Goal: Information Seeking & Learning: Learn about a topic

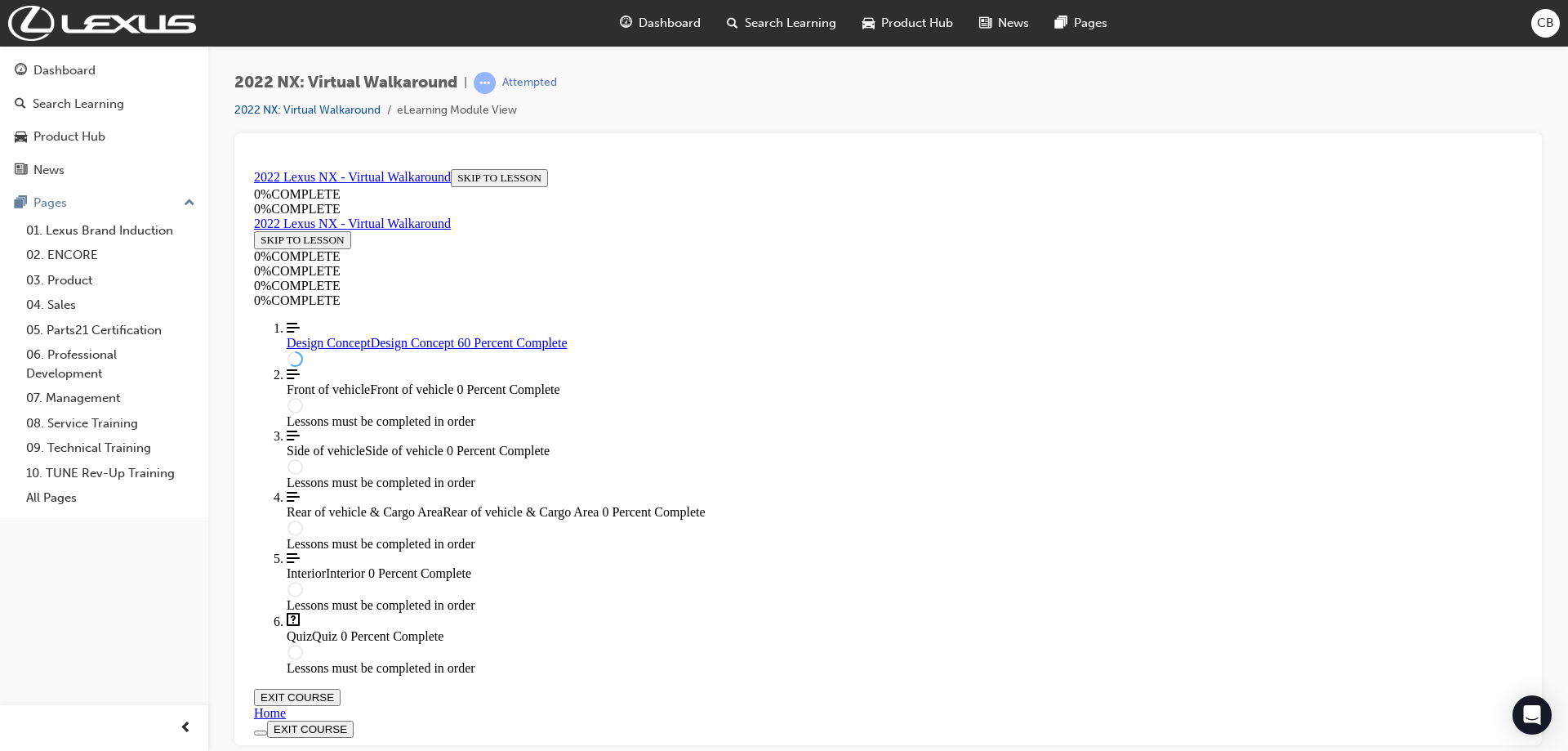
scroll to position [968, 0]
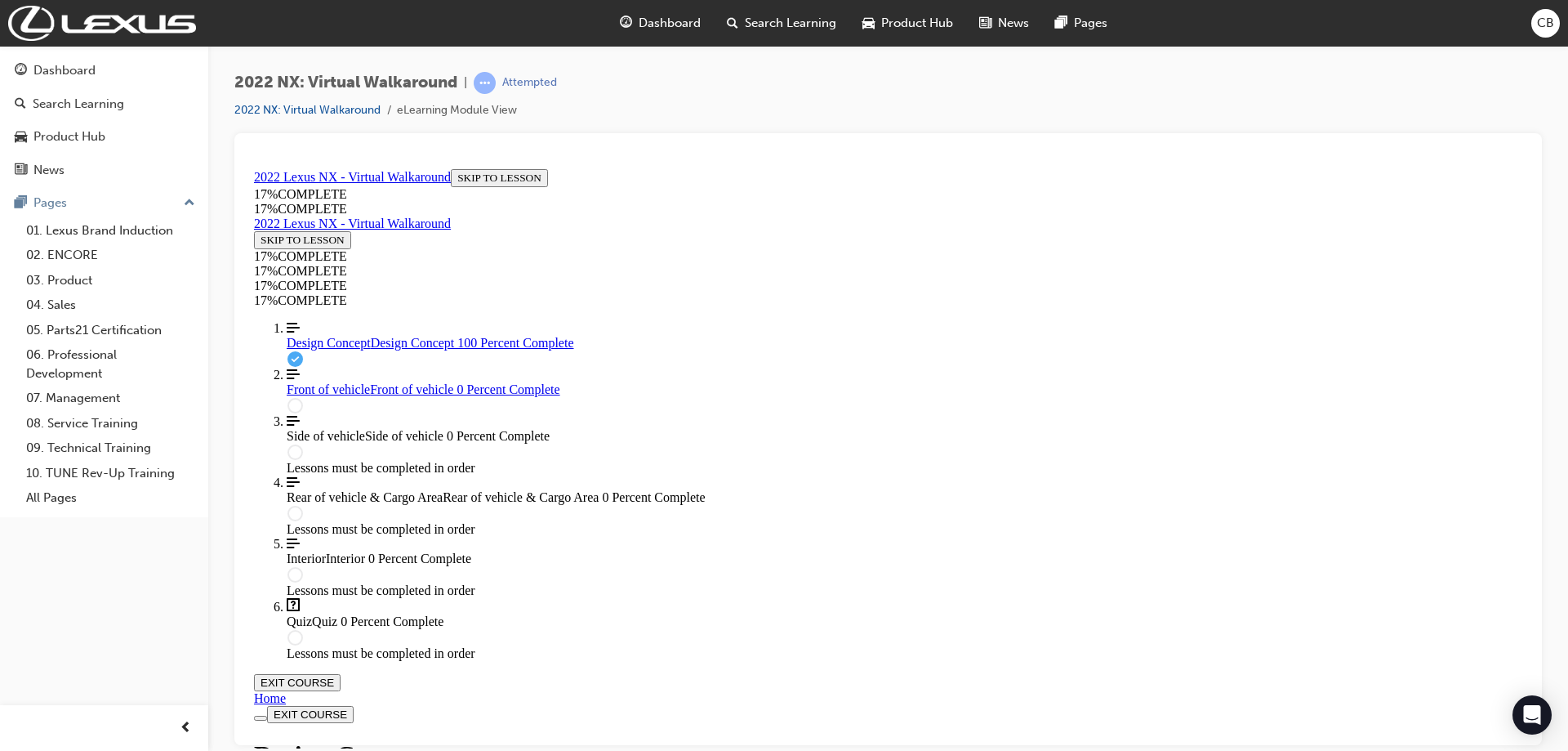
scroll to position [1546, 0]
drag, startPoint x: 736, startPoint y: 260, endPoint x: 1093, endPoint y: 280, distance: 357.6
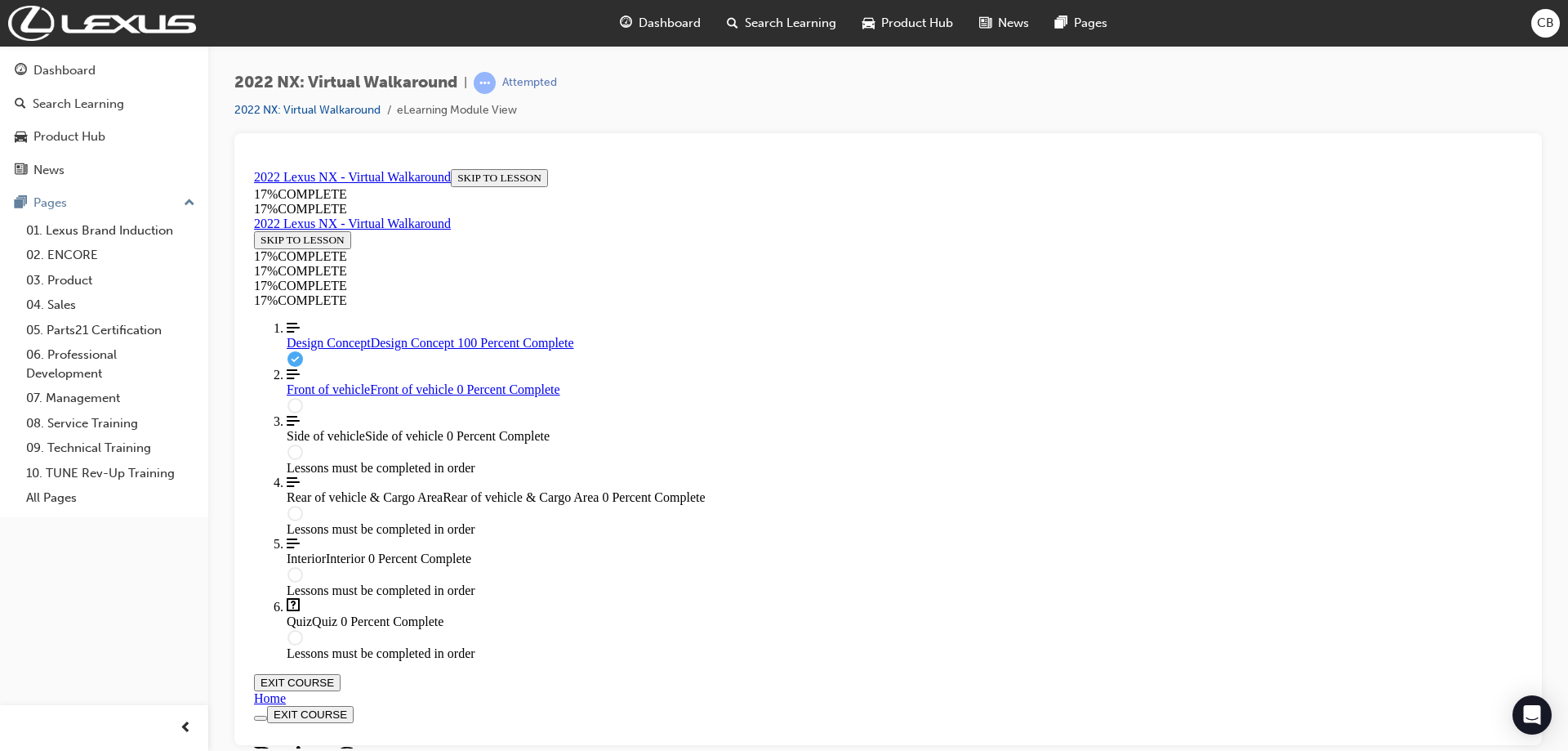
drag, startPoint x: 865, startPoint y: 305, endPoint x: 875, endPoint y: 335, distance: 31.6
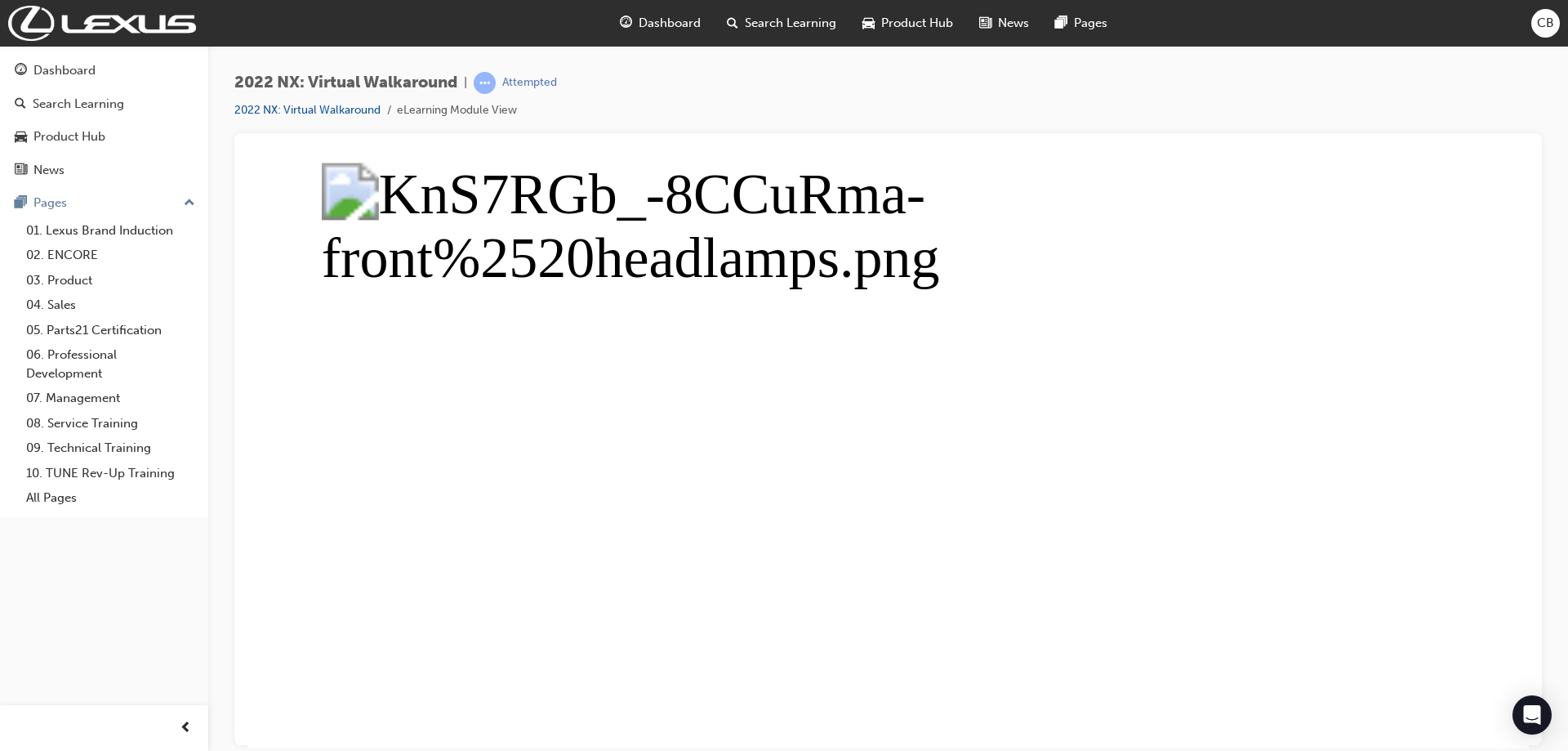
drag, startPoint x: 1421, startPoint y: 372, endPoint x: 1501, endPoint y: 373, distance: 80.0
click at [1480, 373] on button "Unzoom image" at bounding box center [887, 455] width 1281 height 586
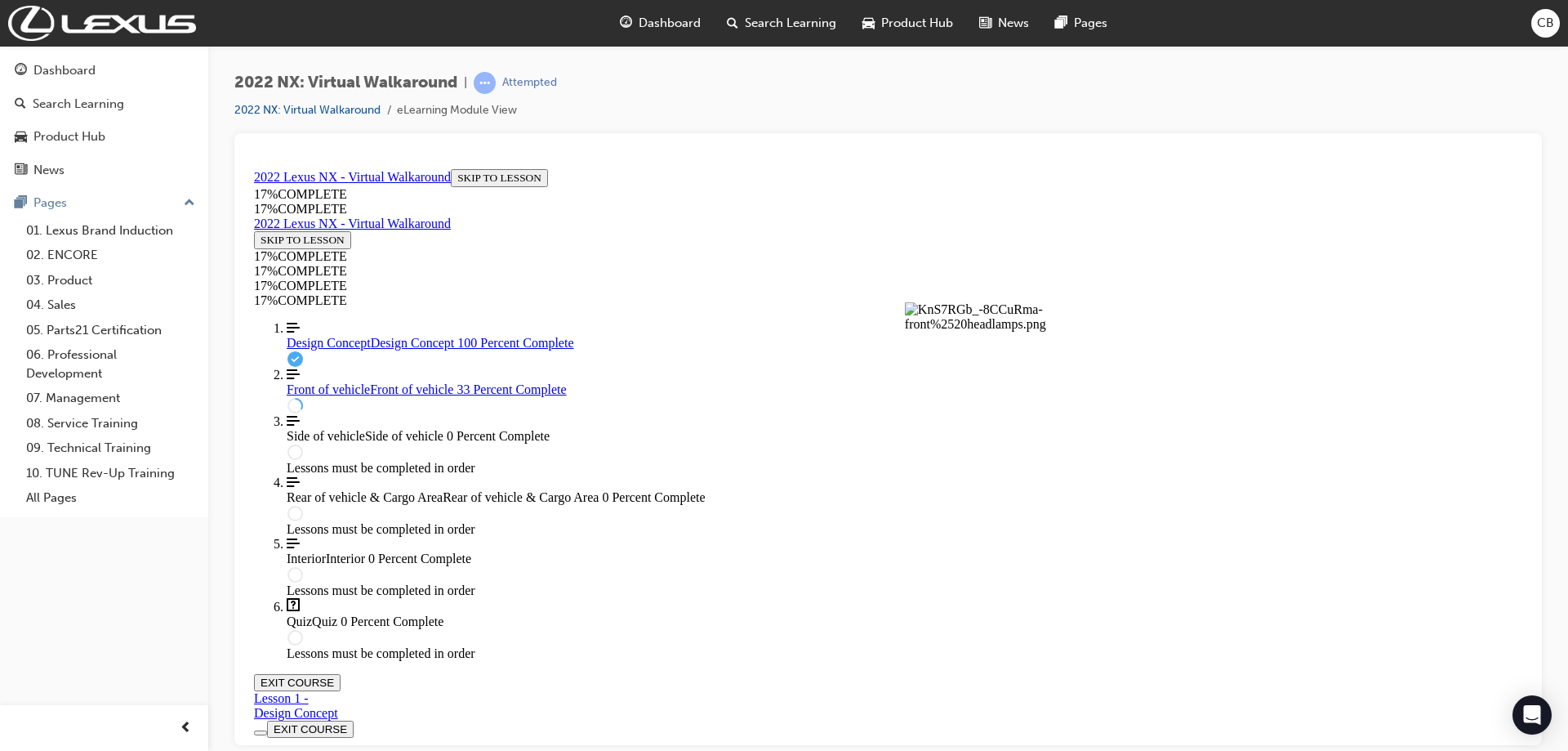
click at [1501, 373] on button "Unzoom image" at bounding box center [887, 455] width 1281 height 586
drag, startPoint x: 931, startPoint y: 428, endPoint x: 936, endPoint y: 435, distance: 8.6
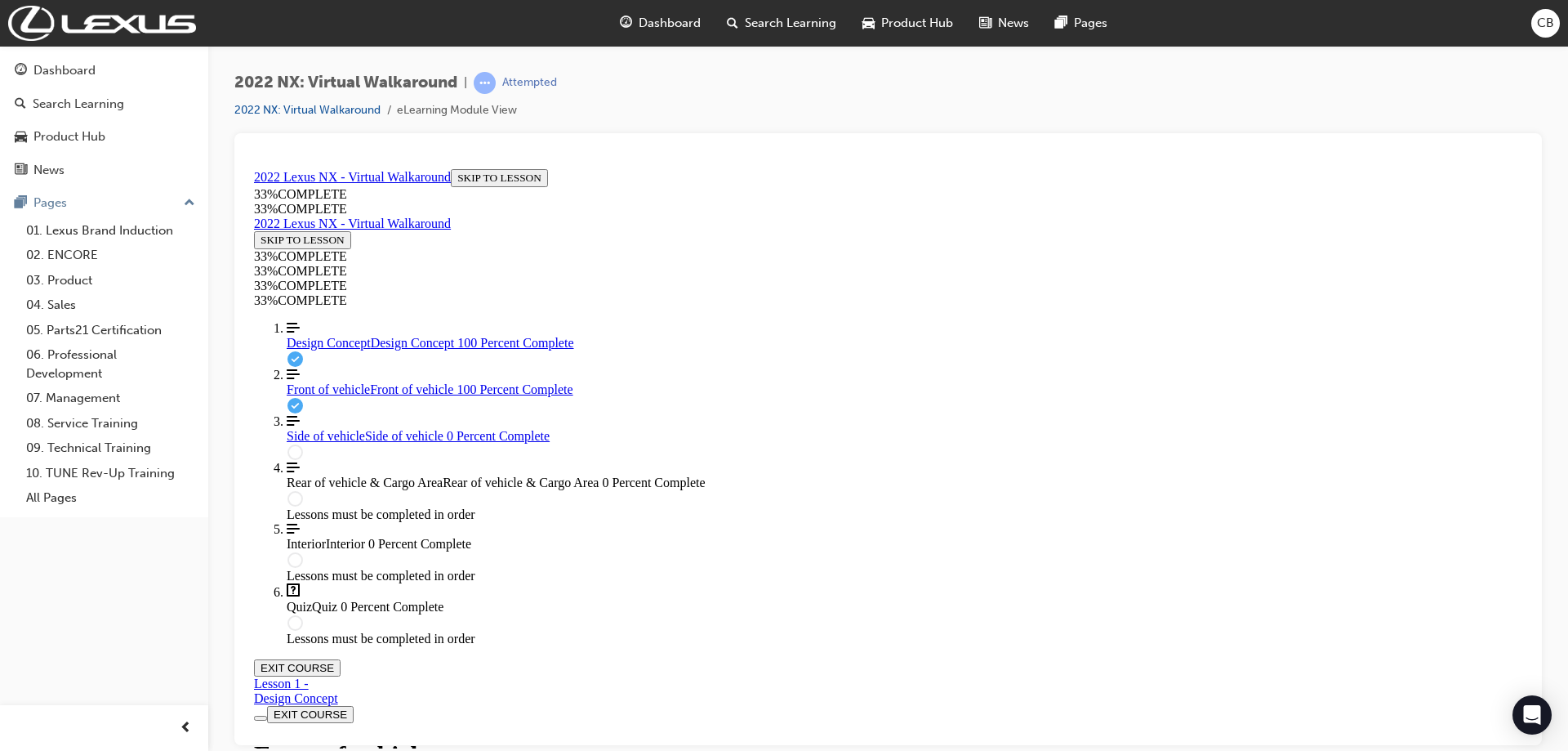
scroll to position [744, 0]
drag, startPoint x: 755, startPoint y: 341, endPoint x: 820, endPoint y: 347, distance: 65.3
drag, startPoint x: 783, startPoint y: 400, endPoint x: 877, endPoint y: 397, distance: 94.0
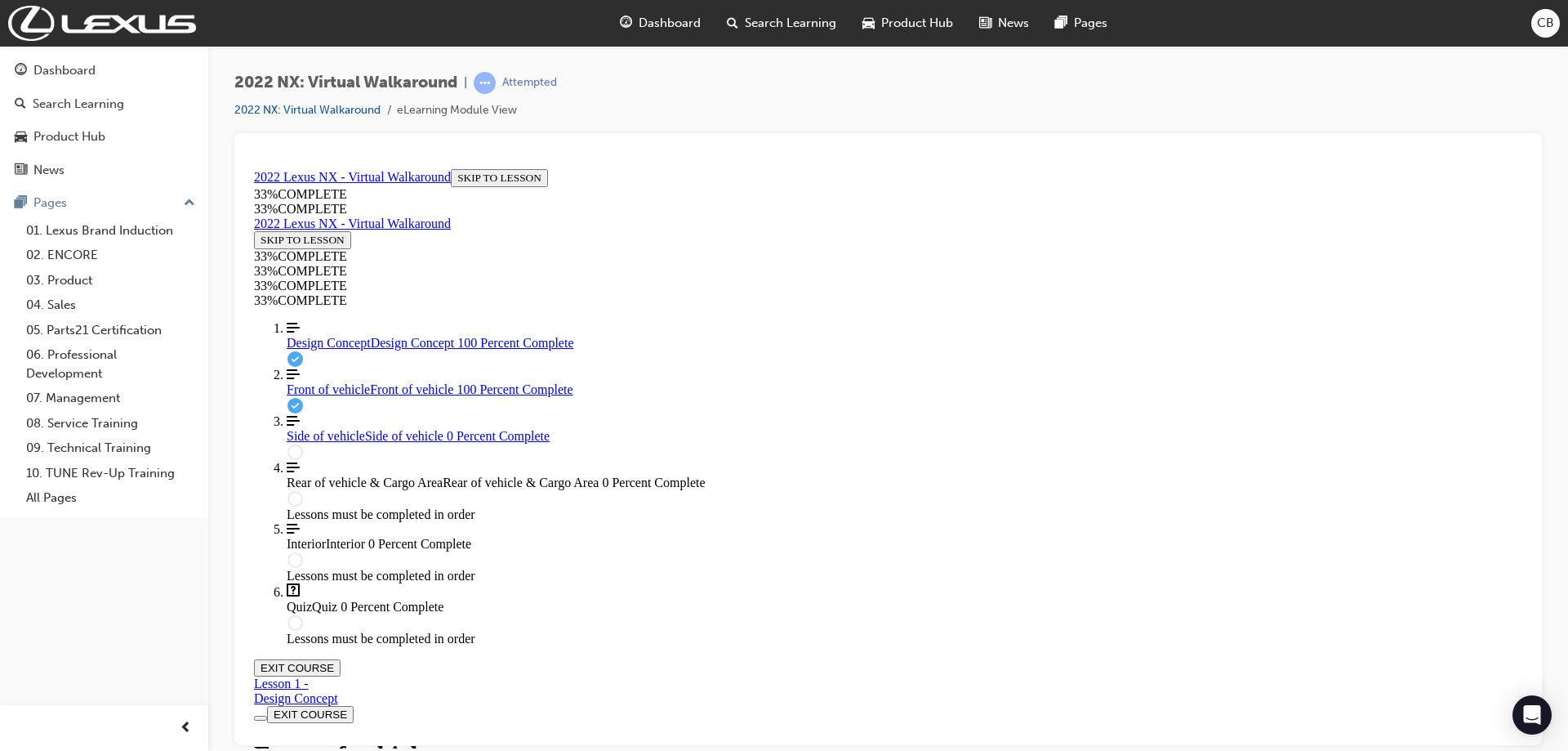
drag, startPoint x: 822, startPoint y: 487, endPoint x: 861, endPoint y: 479, distance: 39.8
drag, startPoint x: 855, startPoint y: 512, endPoint x: 794, endPoint y: 485, distance: 66.7
drag, startPoint x: 793, startPoint y: 422, endPoint x: 761, endPoint y: 433, distance: 33.8
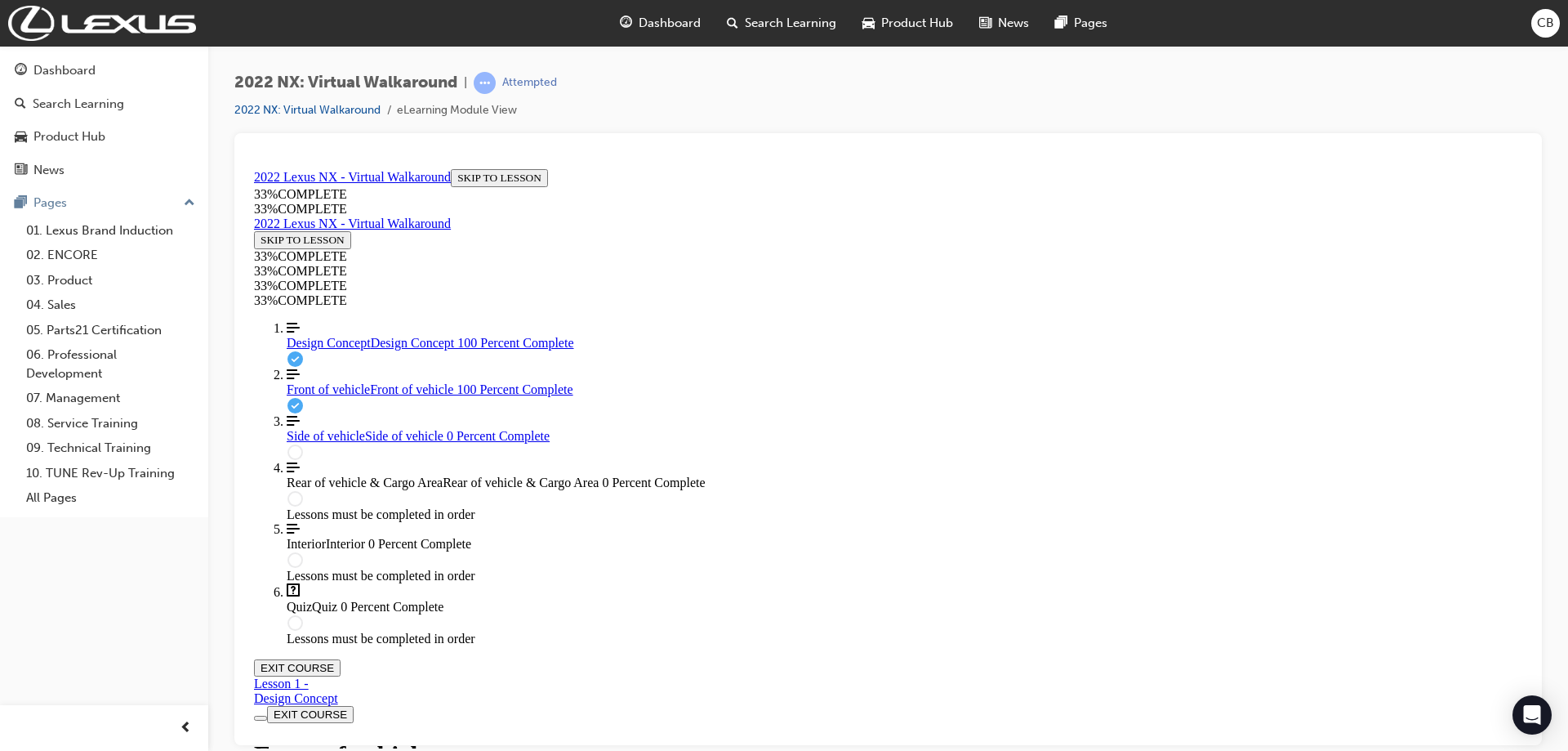
drag, startPoint x: 846, startPoint y: 493, endPoint x: 760, endPoint y: 492, distance: 86.0
drag, startPoint x: 834, startPoint y: 420, endPoint x: 619, endPoint y: 477, distance: 222.4
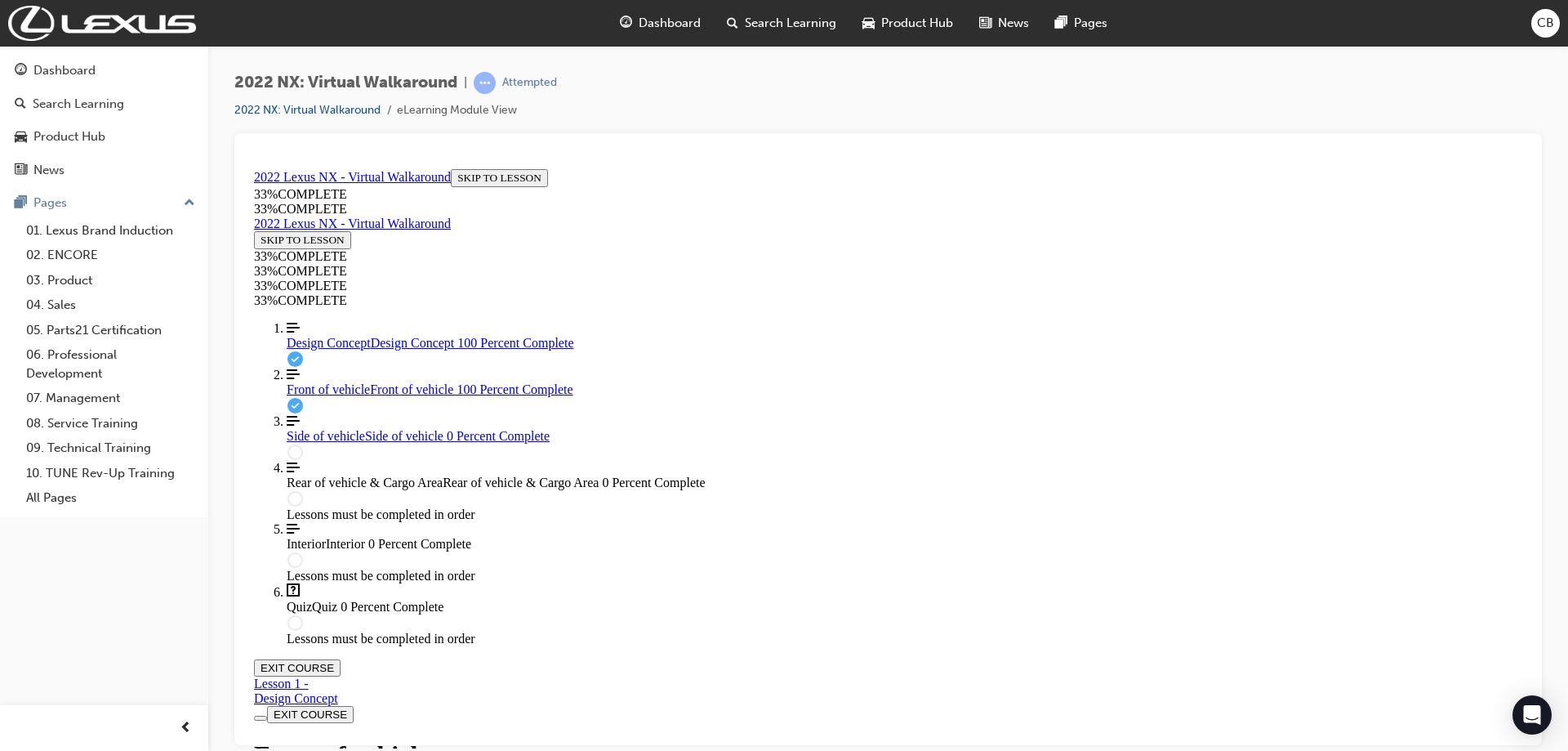
drag, startPoint x: 805, startPoint y: 502, endPoint x: 667, endPoint y: 502, distance: 138.0
drag, startPoint x: 800, startPoint y: 432, endPoint x: 707, endPoint y: 438, distance: 93.2
drag, startPoint x: 801, startPoint y: 332, endPoint x: 721, endPoint y: 342, distance: 80.6
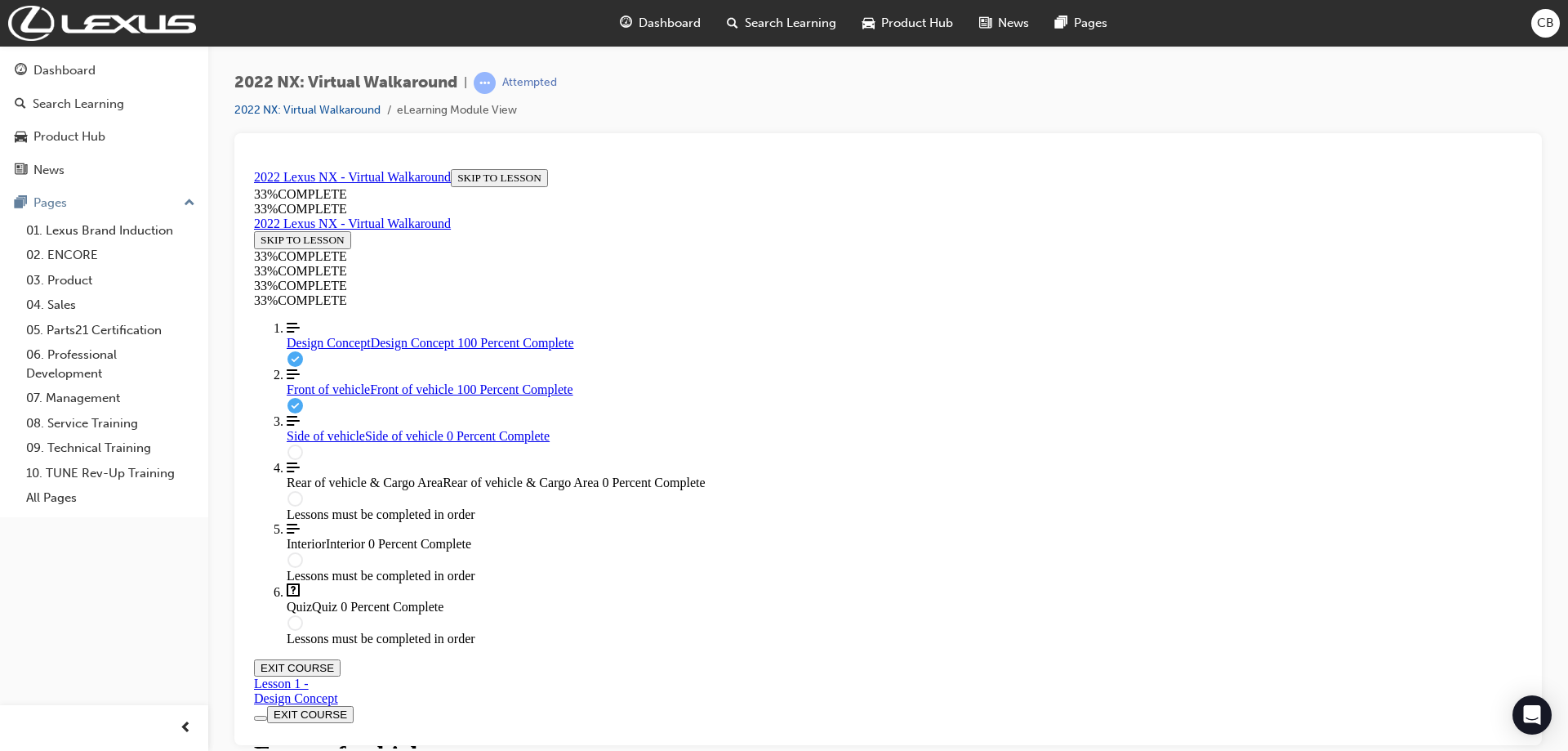
drag, startPoint x: 960, startPoint y: 408, endPoint x: 854, endPoint y: 522, distance: 155.7
drag, startPoint x: 871, startPoint y: 501, endPoint x: 885, endPoint y: 452, distance: 51.0
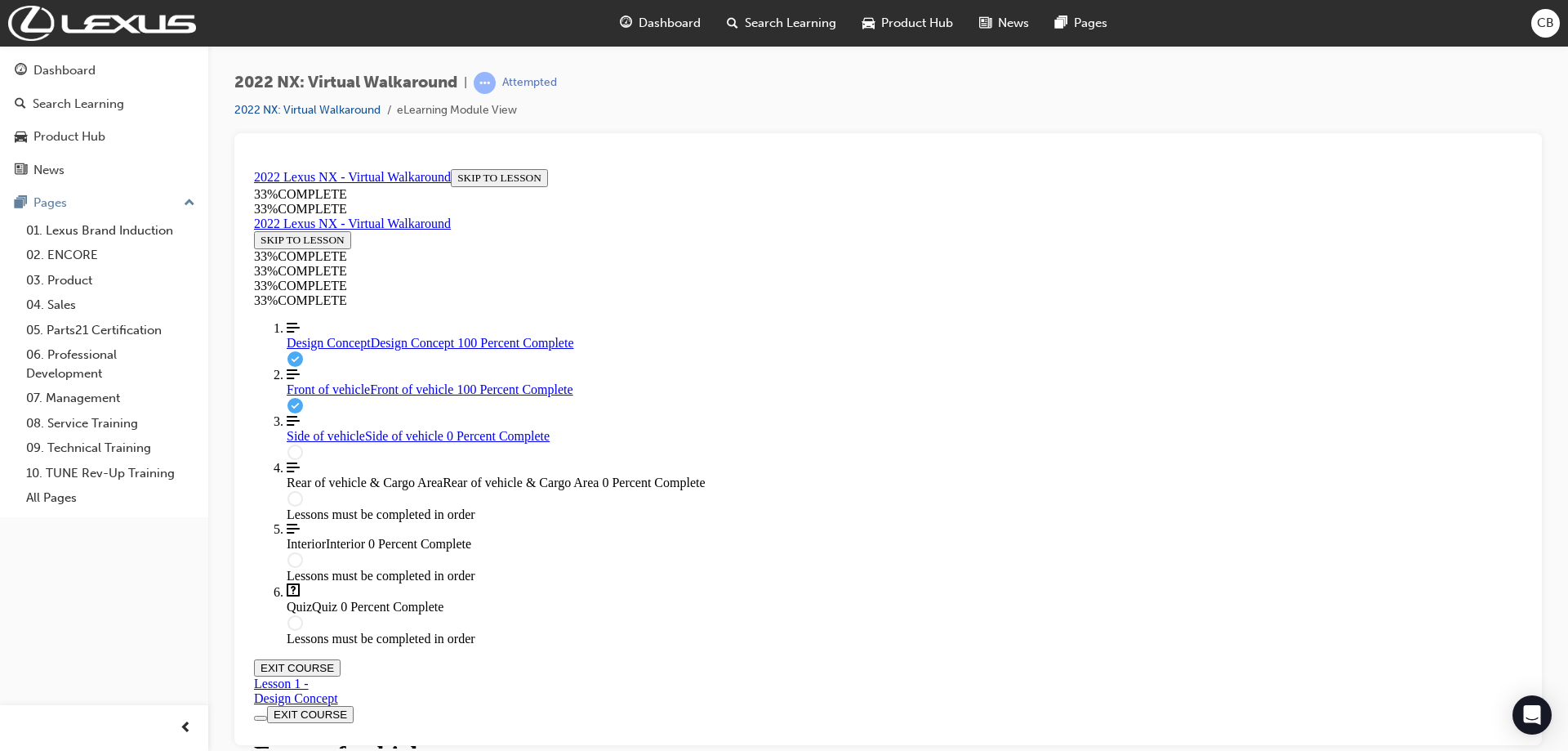
drag, startPoint x: 892, startPoint y: 417, endPoint x: 847, endPoint y: 492, distance: 87.5
drag, startPoint x: 856, startPoint y: 478, endPoint x: 882, endPoint y: 410, distance: 72.8
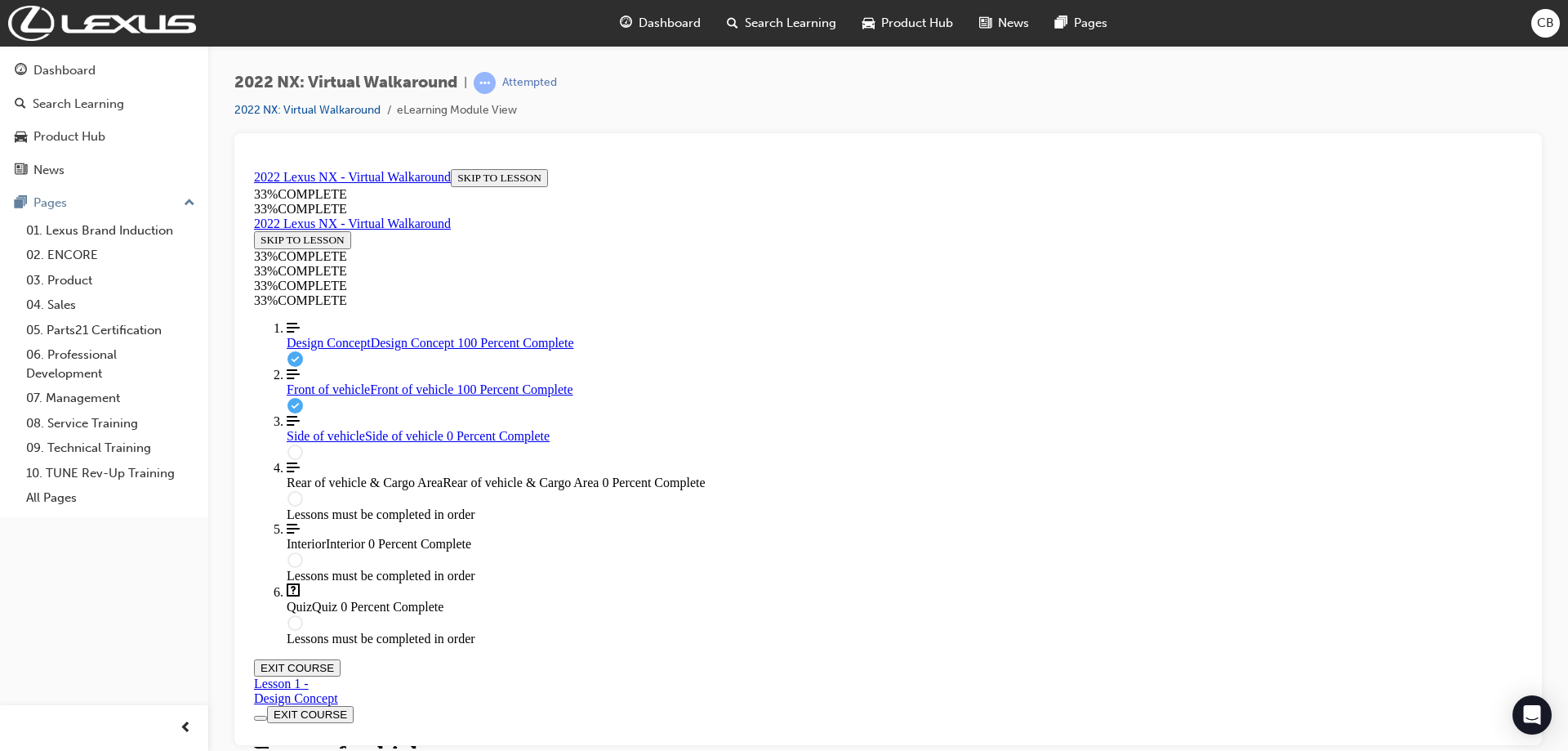
drag, startPoint x: 859, startPoint y: 481, endPoint x: 896, endPoint y: 324, distance: 161.3
drag, startPoint x: 875, startPoint y: 437, endPoint x: 845, endPoint y: 442, distance: 30.4
drag, startPoint x: 914, startPoint y: 339, endPoint x: 903, endPoint y: 422, distance: 83.7
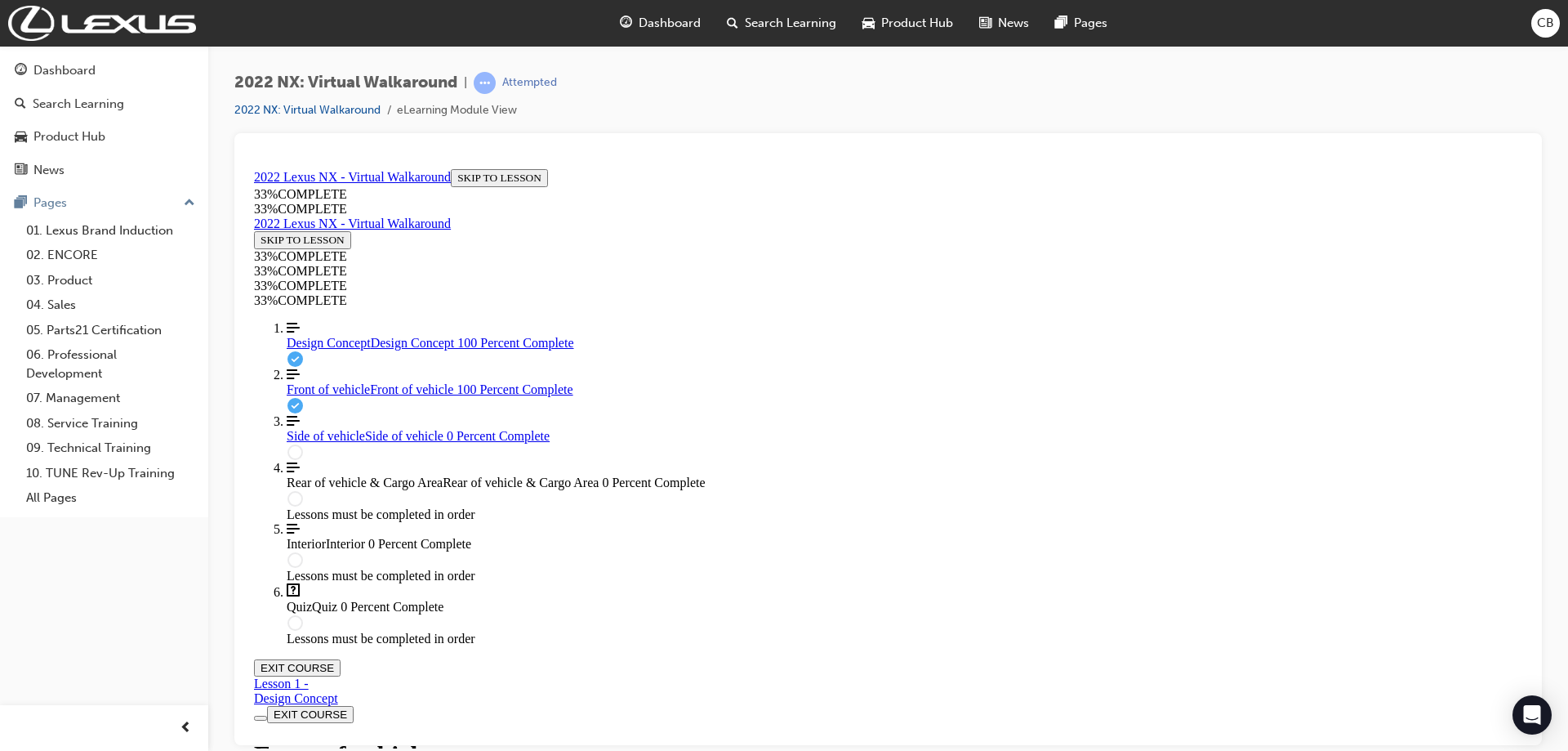
drag, startPoint x: 889, startPoint y: 427, endPoint x: 714, endPoint y: 425, distance: 175.0
drag, startPoint x: 859, startPoint y: 377, endPoint x: 887, endPoint y: 342, distance: 44.8
drag, startPoint x: 825, startPoint y: 507, endPoint x: 885, endPoint y: 518, distance: 61.0
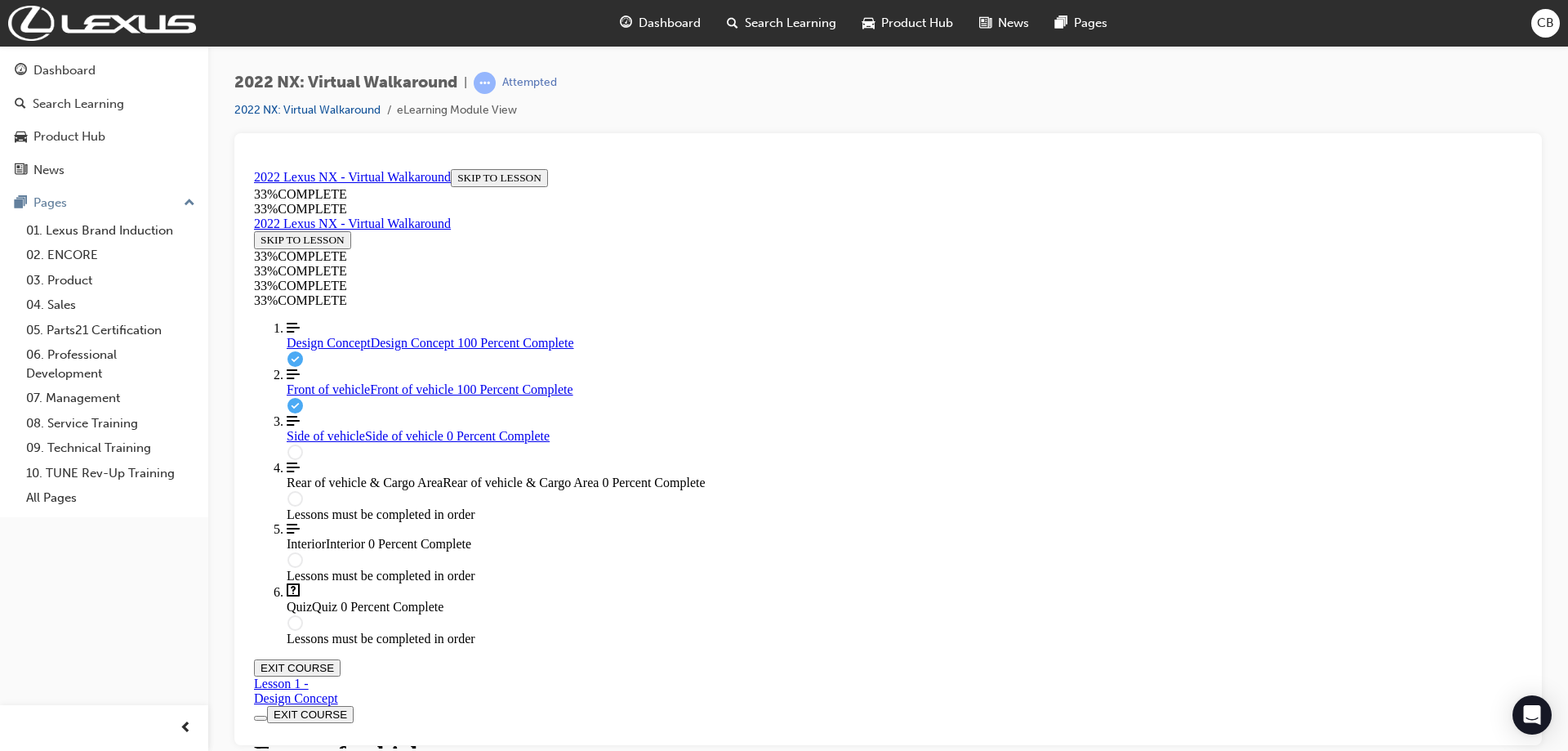
drag, startPoint x: 846, startPoint y: 505, endPoint x: 850, endPoint y: 358, distance: 147.1
drag, startPoint x: 890, startPoint y: 432, endPoint x: 851, endPoint y: 539, distance: 113.9
drag, startPoint x: 868, startPoint y: 498, endPoint x: 912, endPoint y: 416, distance: 93.1
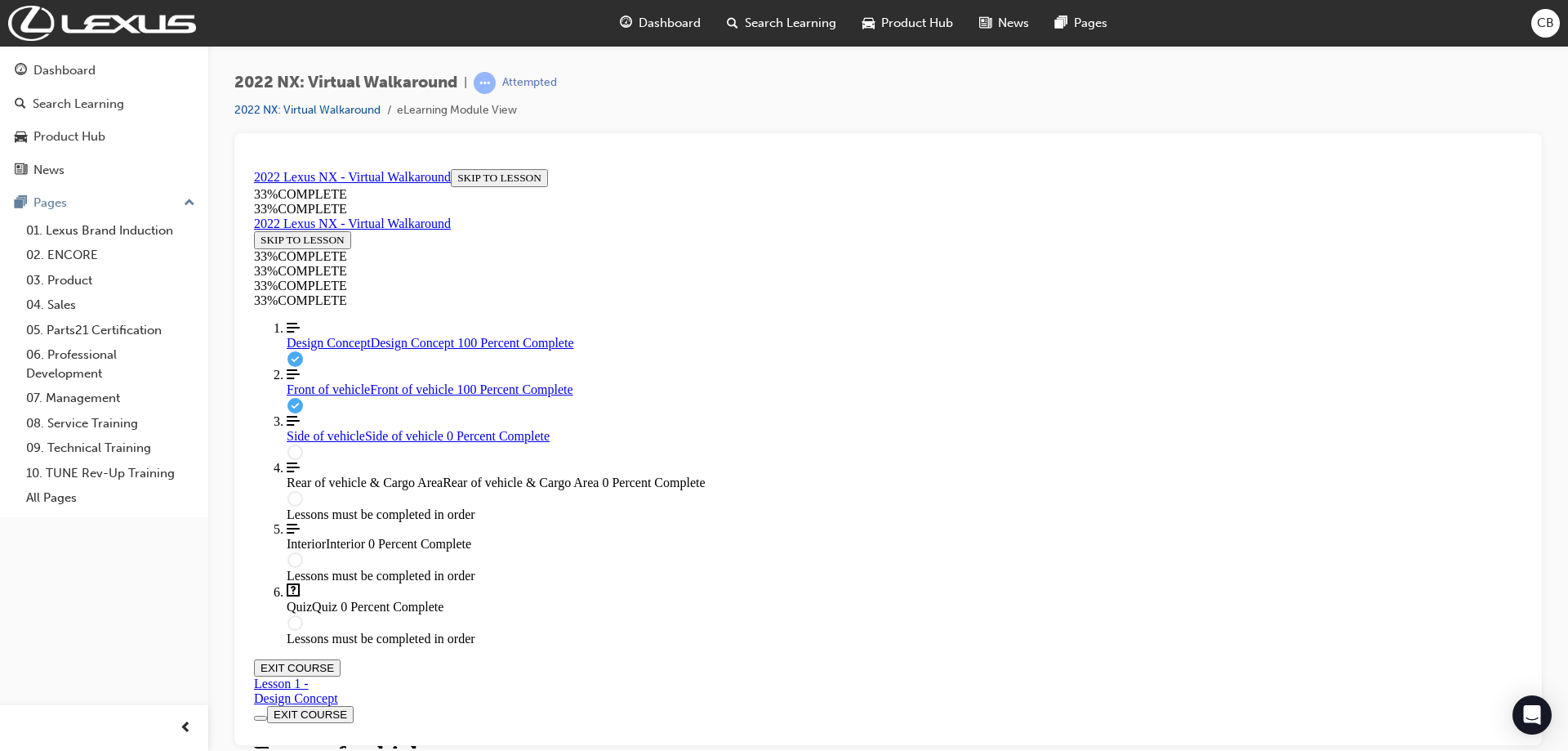
drag, startPoint x: 902, startPoint y: 476, endPoint x: 910, endPoint y: 346, distance: 130.2
drag, startPoint x: 911, startPoint y: 351, endPoint x: 830, endPoint y: 687, distance: 345.6
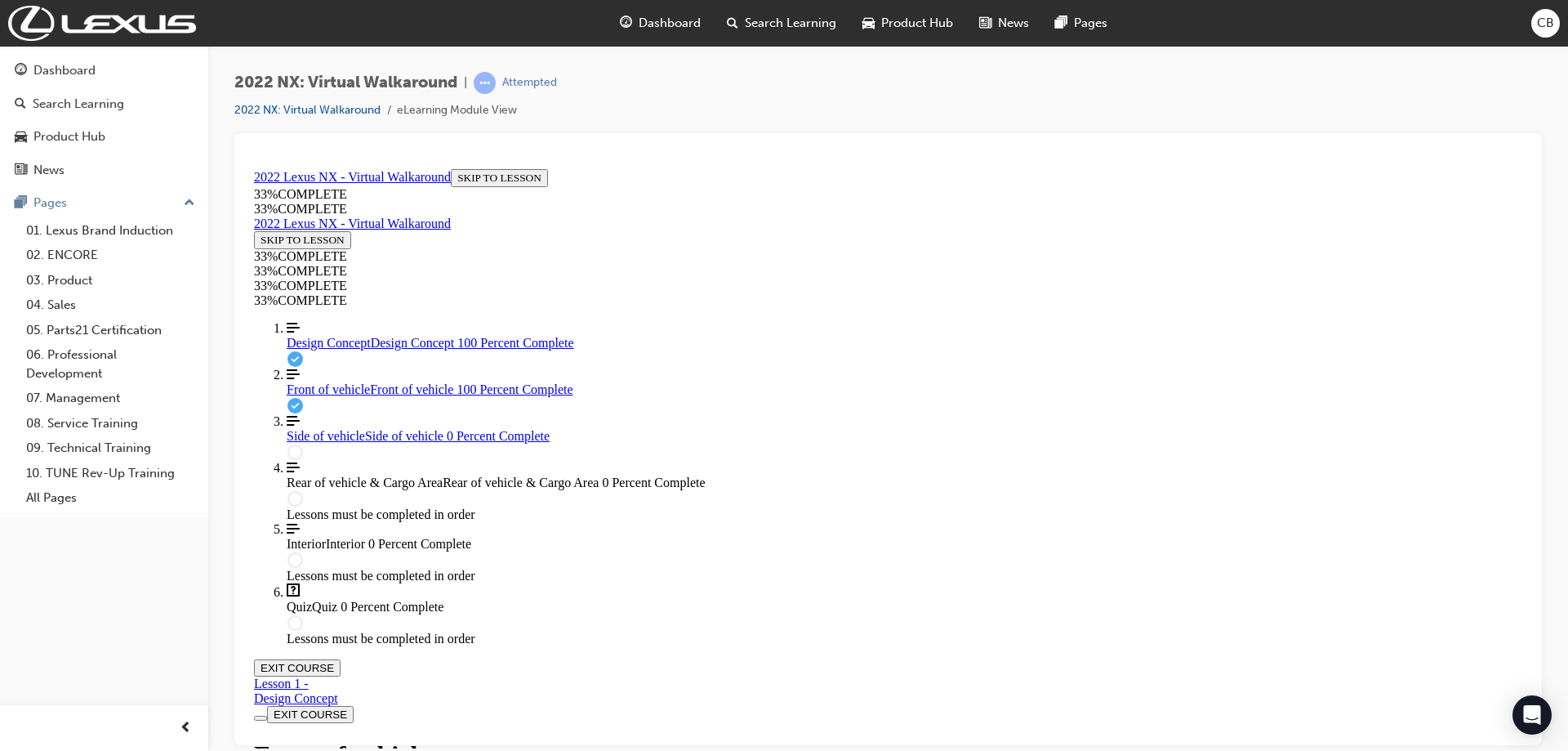
drag, startPoint x: 887, startPoint y: 496, endPoint x: 894, endPoint y: 473, distance: 24.0
drag, startPoint x: 932, startPoint y: 334, endPoint x: 822, endPoint y: 382, distance: 120.0
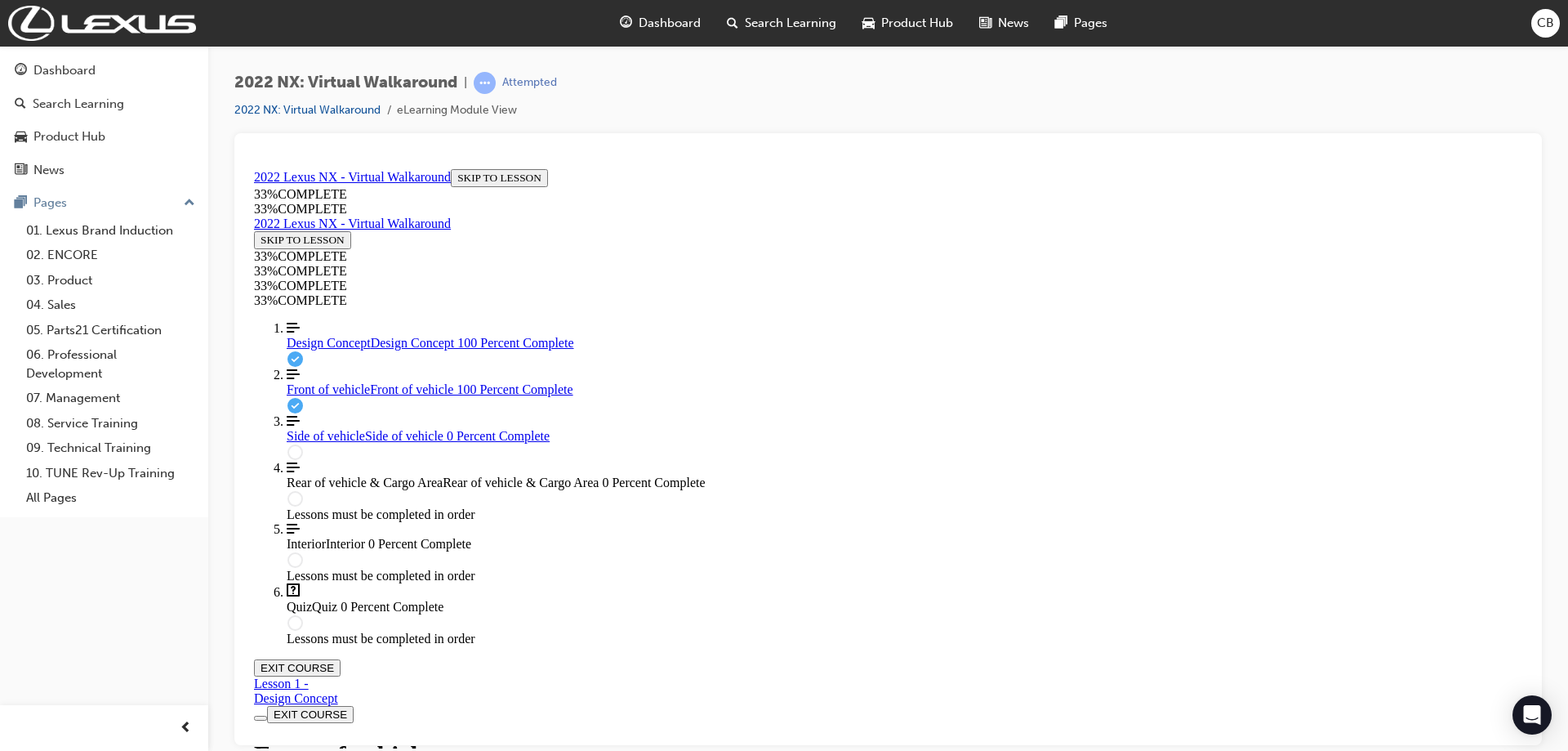
drag, startPoint x: 881, startPoint y: 481, endPoint x: 936, endPoint y: 336, distance: 155.1
drag, startPoint x: 882, startPoint y: 482, endPoint x: 921, endPoint y: 404, distance: 87.2
drag, startPoint x: 924, startPoint y: 426, endPoint x: 867, endPoint y: 506, distance: 98.2
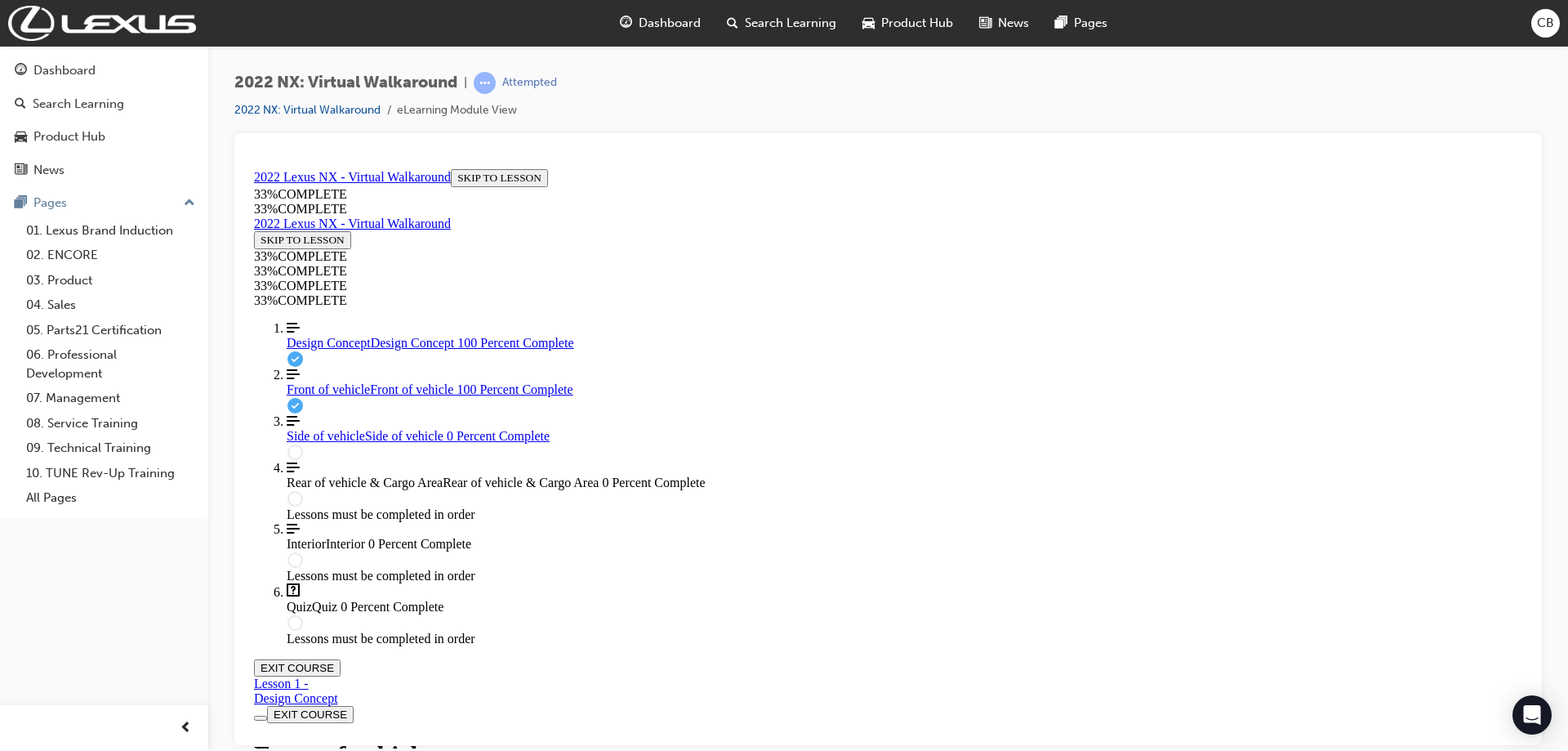
drag, startPoint x: 875, startPoint y: 497, endPoint x: 962, endPoint y: 509, distance: 87.8
drag, startPoint x: 928, startPoint y: 414, endPoint x: 922, endPoint y: 352, distance: 62.3
drag, startPoint x: 906, startPoint y: 416, endPoint x: 981, endPoint y: 409, distance: 75.3
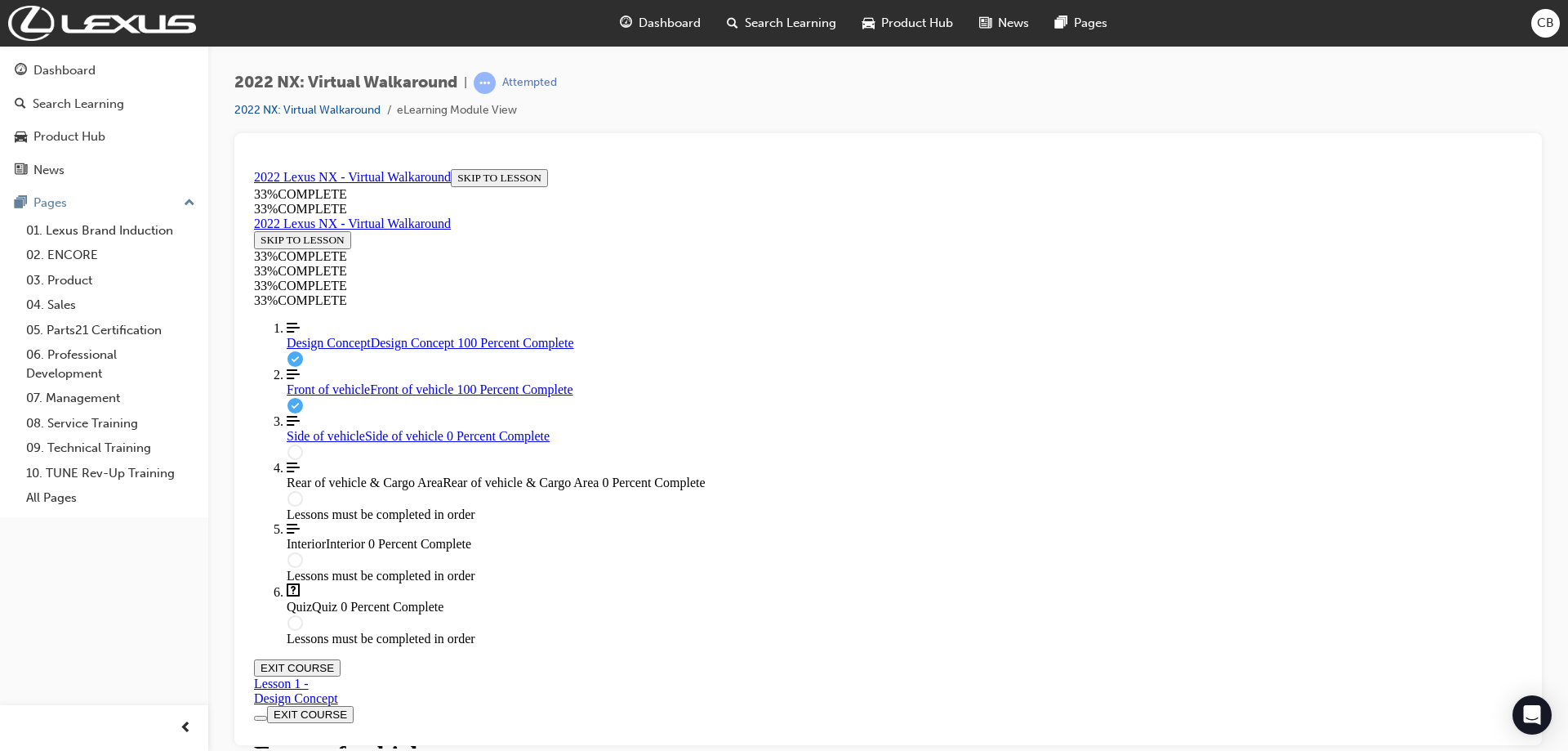
drag, startPoint x: 965, startPoint y: 502, endPoint x: 972, endPoint y: 431, distance: 71.3
drag, startPoint x: 911, startPoint y: 485, endPoint x: 904, endPoint y: 438, distance: 47.5
drag, startPoint x: 900, startPoint y: 491, endPoint x: 956, endPoint y: 491, distance: 56.0
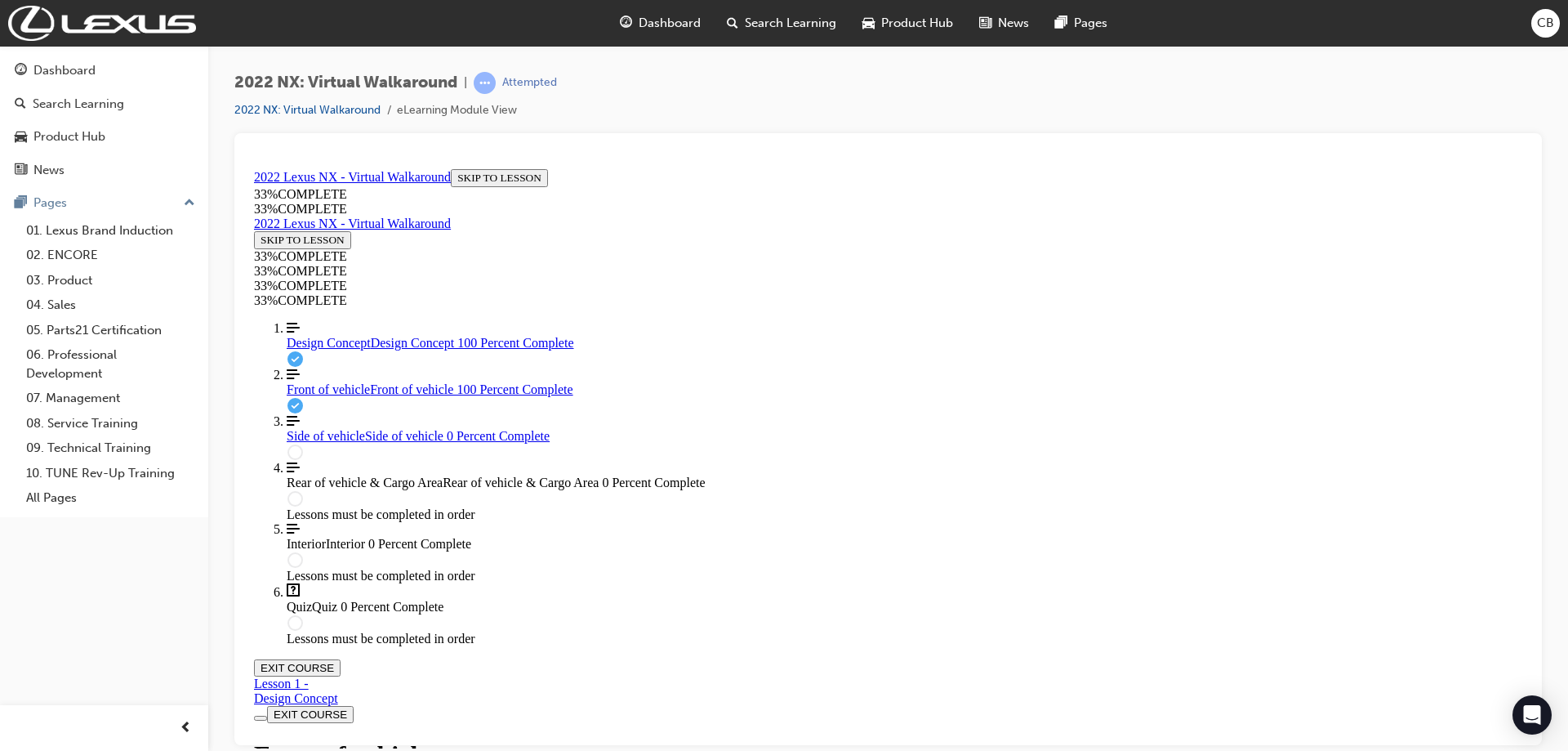
drag, startPoint x: 915, startPoint y: 404, endPoint x: 967, endPoint y: 417, distance: 53.6
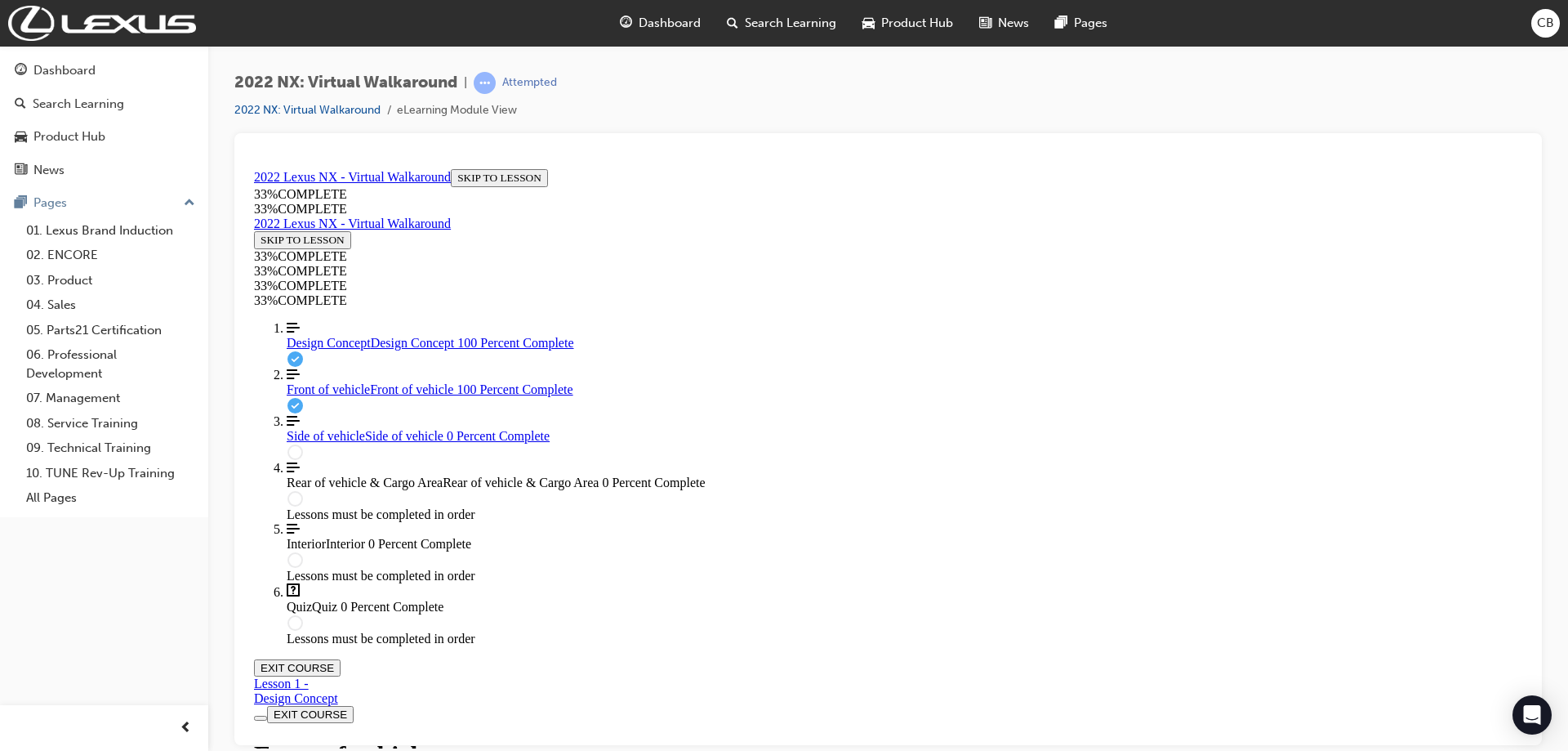
drag, startPoint x: 931, startPoint y: 473, endPoint x: 996, endPoint y: 479, distance: 65.3
drag, startPoint x: 927, startPoint y: 337, endPoint x: 992, endPoint y: 341, distance: 65.1
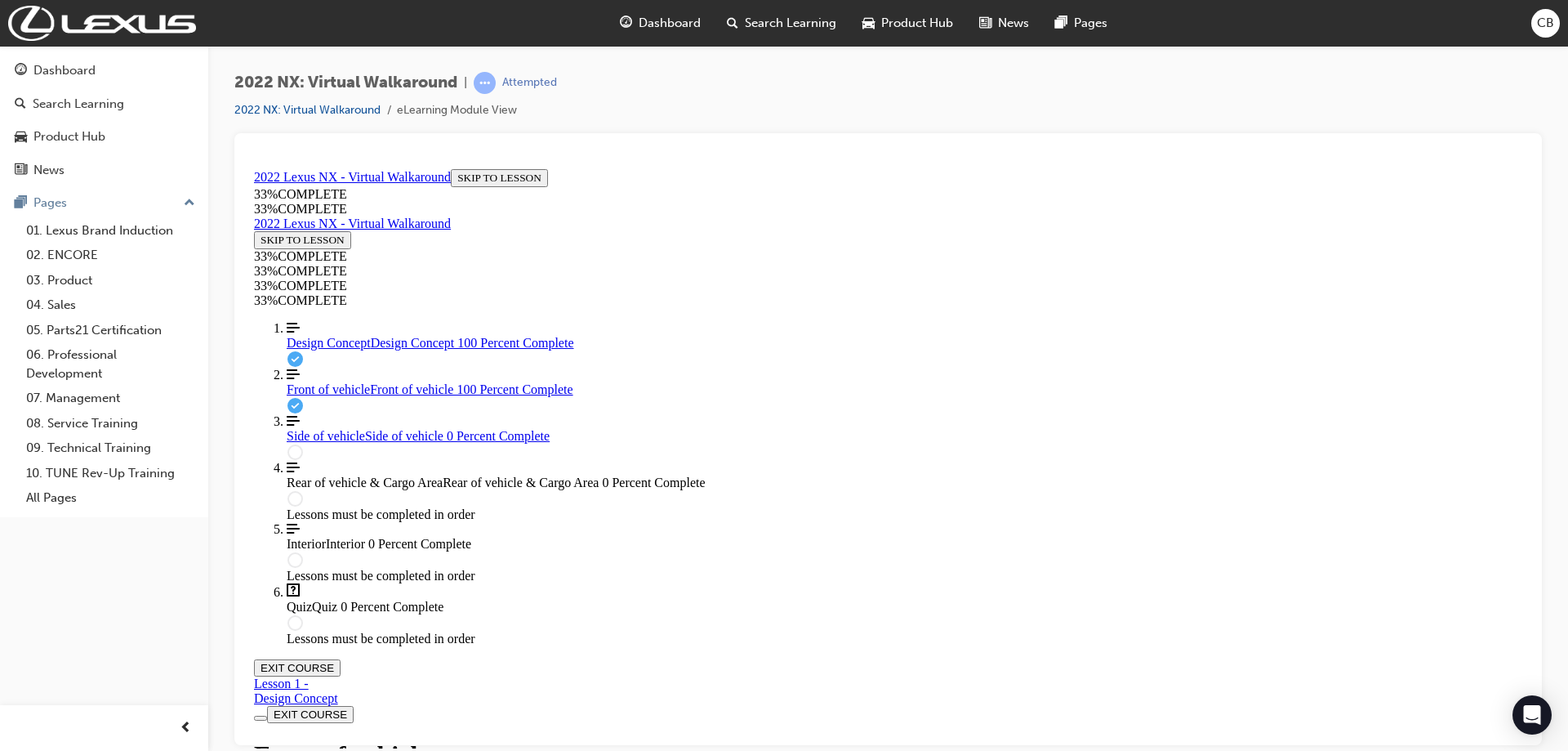
drag, startPoint x: 880, startPoint y: 426, endPoint x: 933, endPoint y: 358, distance: 86.2
drag, startPoint x: 907, startPoint y: 480, endPoint x: 973, endPoint y: 411, distance: 95.5
drag, startPoint x: 886, startPoint y: 499, endPoint x: 972, endPoint y: 492, distance: 86.3
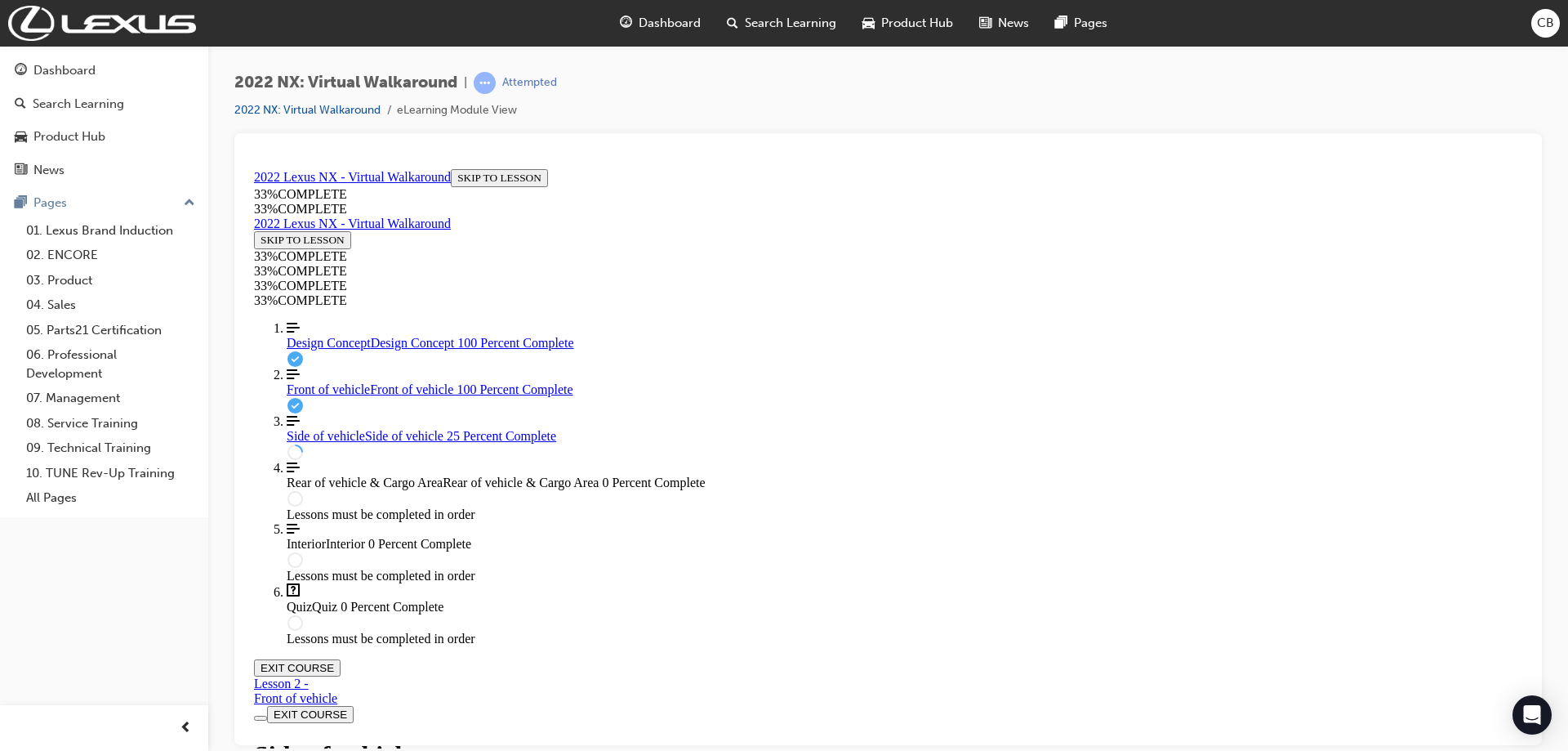
scroll to position [330, 0]
